Goal: Task Accomplishment & Management: Manage account settings

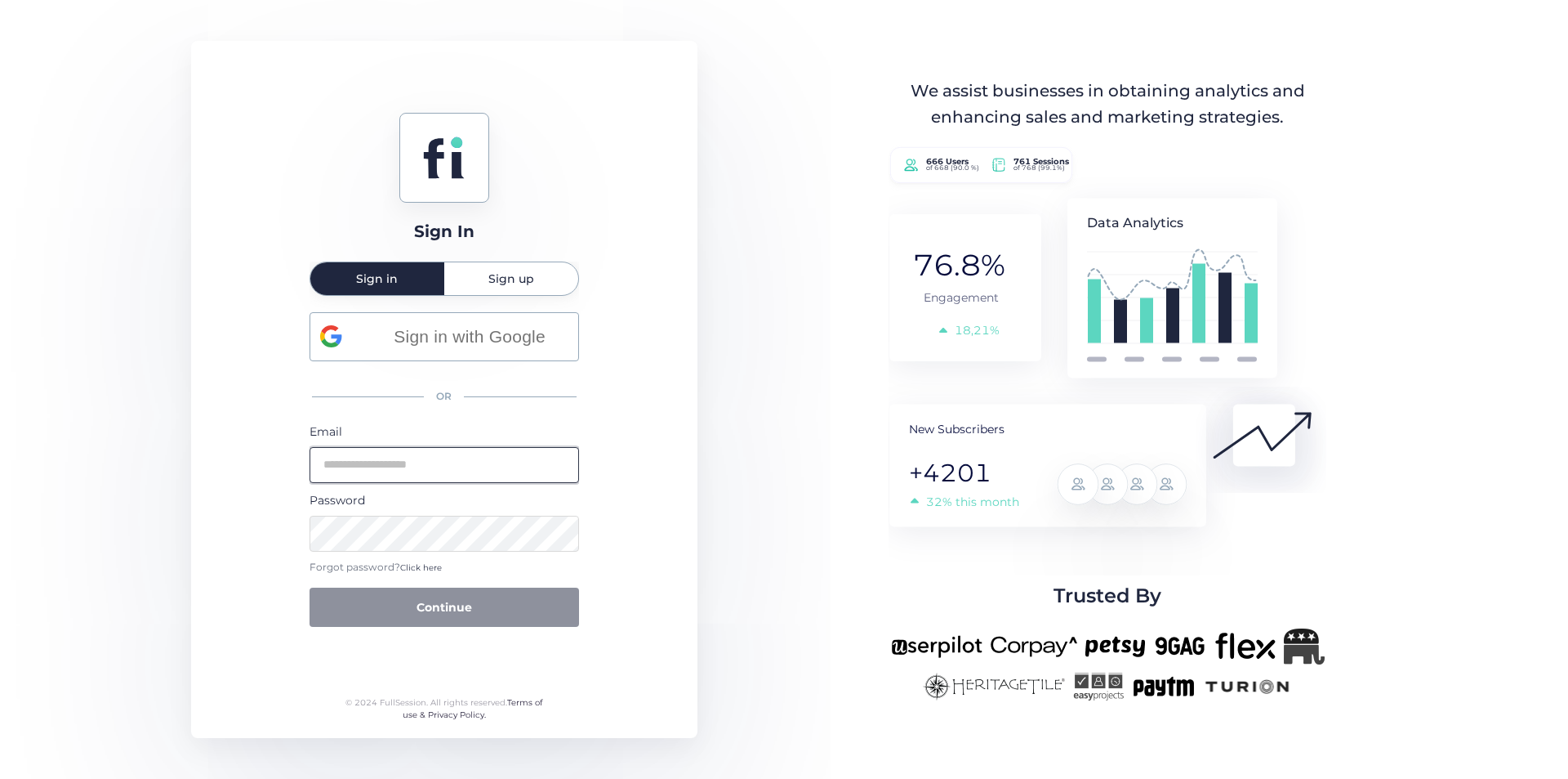
type input "**********"
click at [498, 621] on button "Continue" at bounding box center [444, 607] width 270 height 39
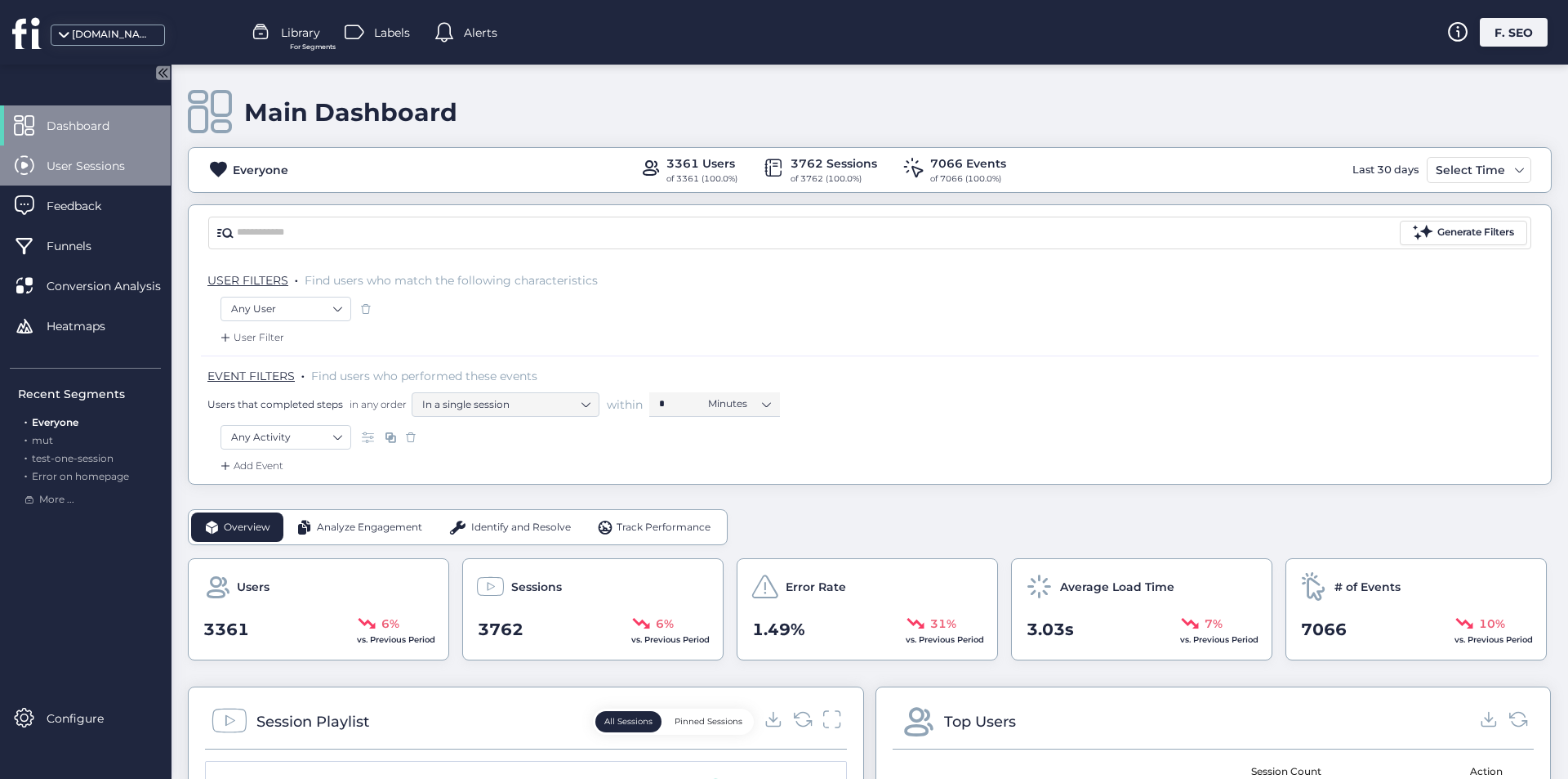
click at [85, 161] on span "User Sessions" at bounding box center [98, 166] width 103 height 18
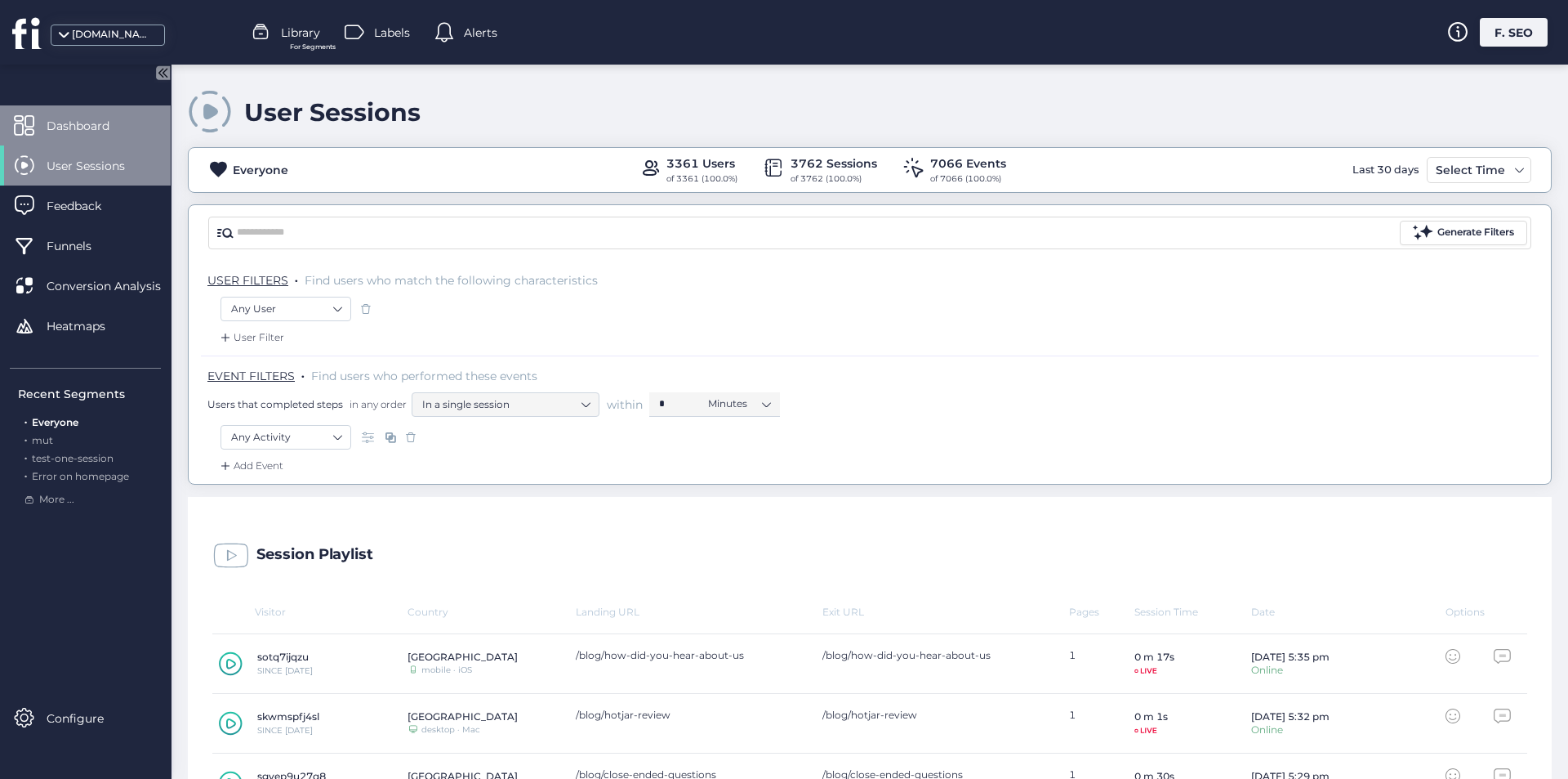
click at [112, 115] on div "Dashboard" at bounding box center [85, 125] width 170 height 40
